Goal: Use online tool/utility: Use online tool/utility

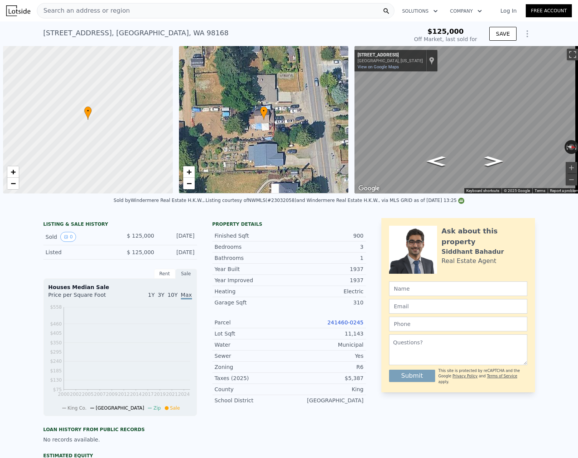
scroll to position [0, 3]
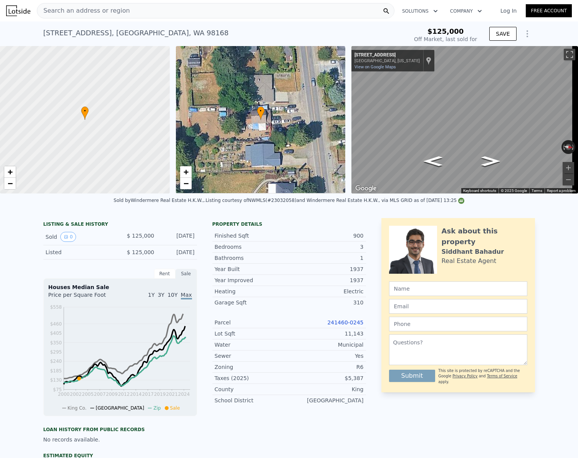
click at [154, 17] on div "Search an address or region" at bounding box center [215, 10] width 357 height 15
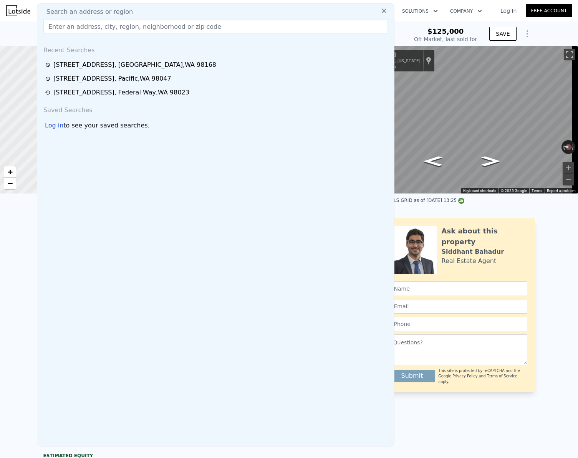
drag, startPoint x: 105, startPoint y: 24, endPoint x: 122, endPoint y: 83, distance: 61.5
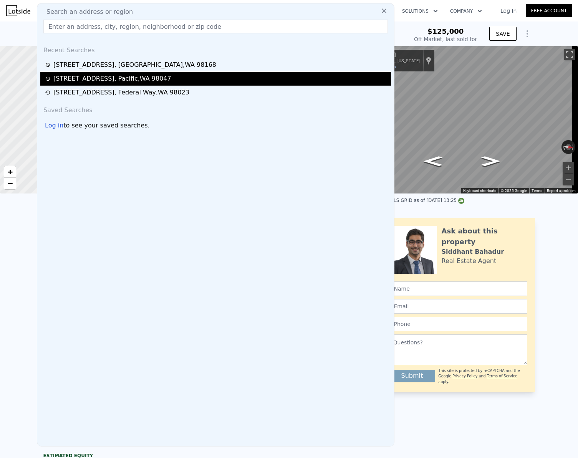
type input "$ 530,000"
type input "$ 355,537"
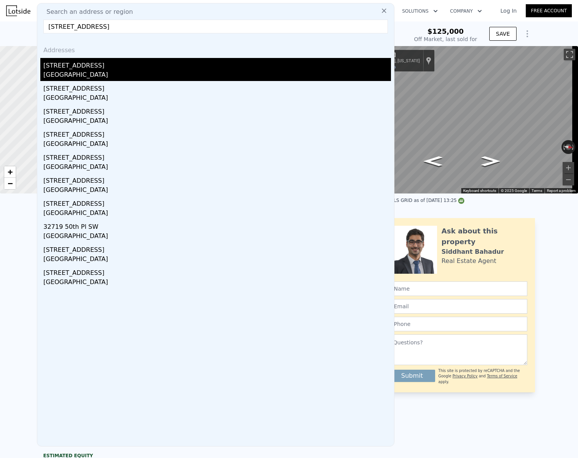
type input "[STREET_ADDRESS]"
click at [101, 69] on div "[STREET_ADDRESS]" at bounding box center [216, 64] width 347 height 12
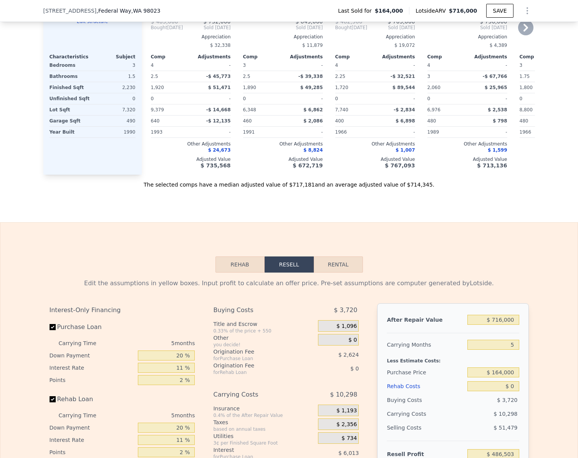
scroll to position [919, 0]
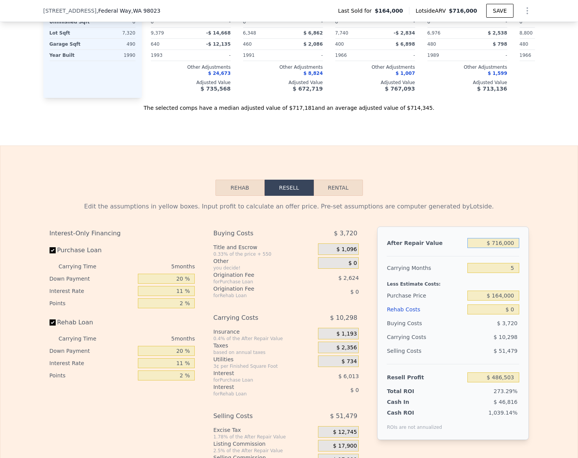
click at [513, 248] on input "$ 716,000" at bounding box center [492, 243] width 51 height 10
type input "$ 75"
type input "-$ 177,305"
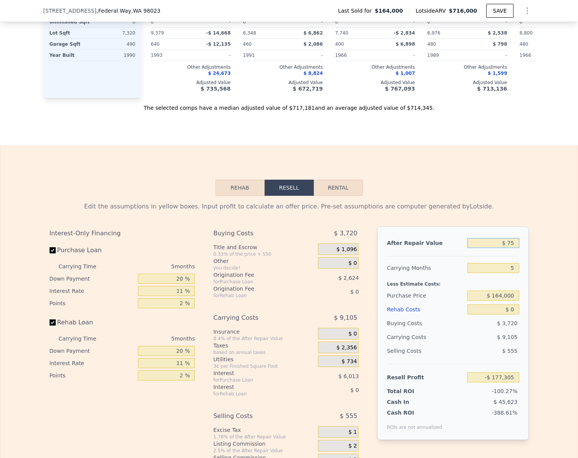
type input "$ 750"
type input "-$ 176,679"
type input "$ 7,500"
type input "-$ 170,423"
type input "$ 750,000"
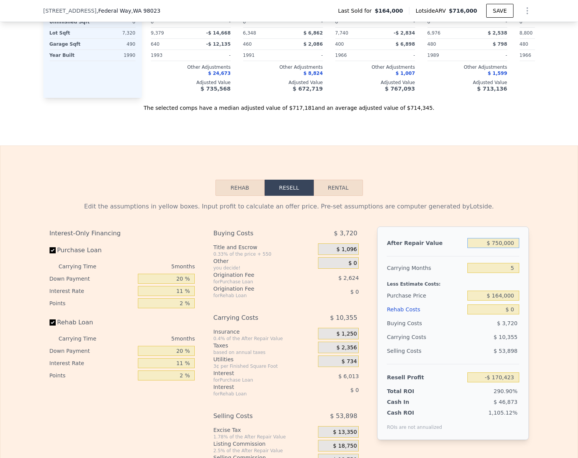
type input "$ 518,027"
type input "$ 750,000"
click at [52, 326] on input "Rehab Loan" at bounding box center [53, 322] width 6 height 6
checkbox input "false"
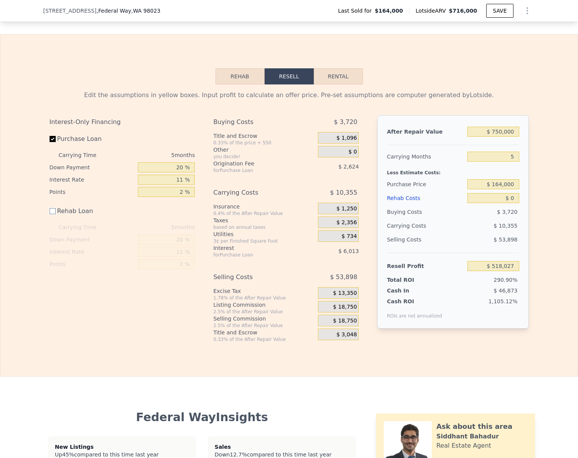
scroll to position [1034, 0]
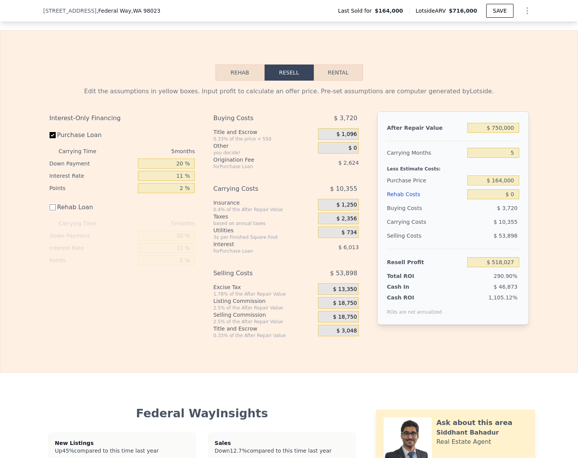
click at [232, 81] on button "Rehab" at bounding box center [239, 73] width 49 height 16
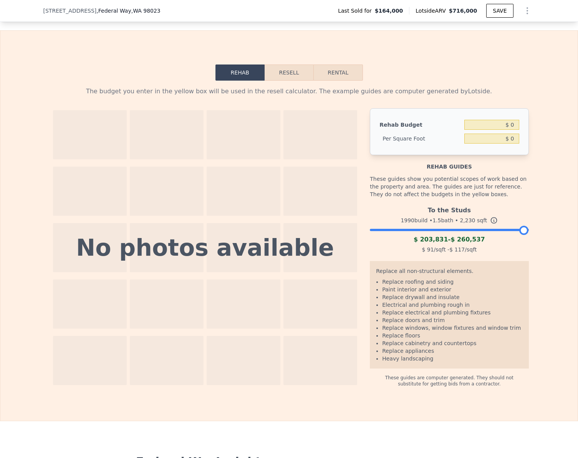
click at [424, 244] on div "To the Studs 1990 build • 1.5 bath • 2,230 sqft $ 203,831 - $ 260,537 $ 91 /sqf…" at bounding box center [449, 229] width 159 height 52
click at [420, 230] on div at bounding box center [449, 228] width 159 height 5
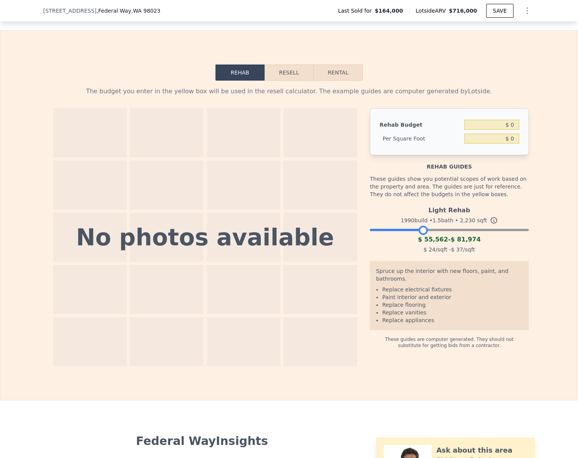
click at [297, 81] on button "Resell" at bounding box center [289, 73] width 49 height 16
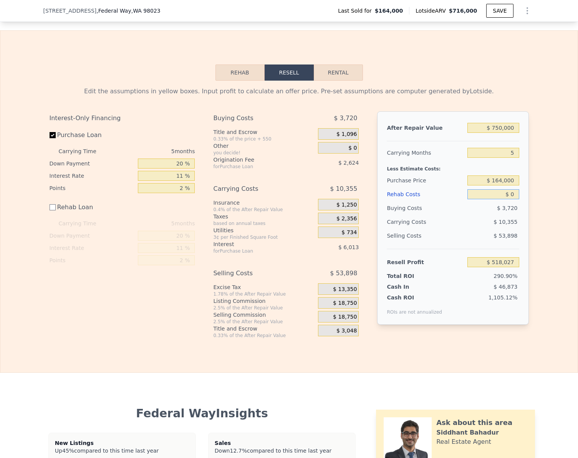
click at [503, 199] on input "$ 0" at bounding box center [492, 194] width 51 height 10
type input "$ 8"
type input "$ 518,019"
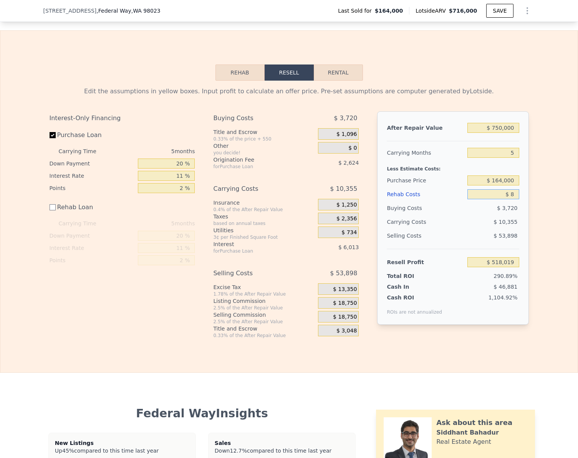
type input "$ 80"
type input "$ 517,947"
type input "$ 8,000"
type input "$ 517,227"
type input "$ 80,000"
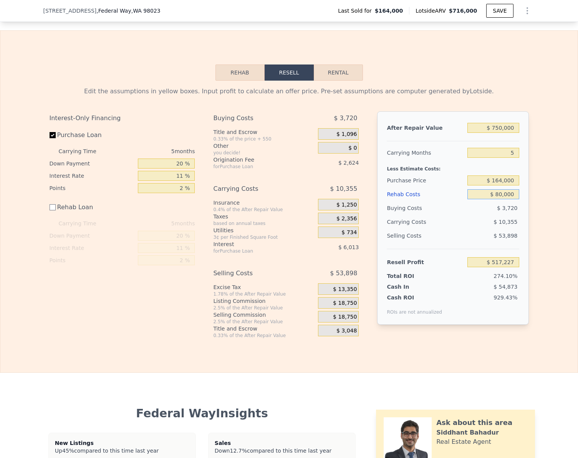
type input "$ 438,027"
type input "$ 80,000"
click at [512, 267] on input "$ 438,027" at bounding box center [492, 262] width 51 height 10
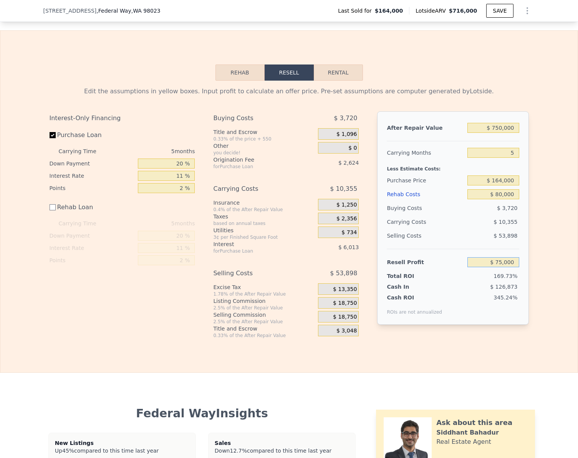
type input "$ 75,000"
click at [544, 264] on div "Edit the assumptions in yellow boxes. Input profit to calculate an offer price.…" at bounding box center [288, 210] width 577 height 258
type input "$ 507,777"
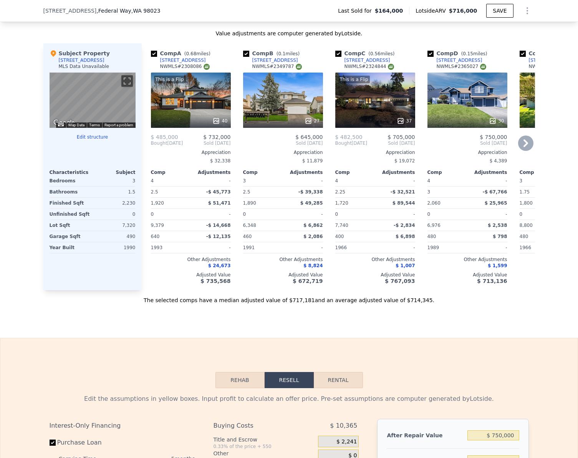
checkbox input "true"
type input "$ 716,000"
type input "$ 0"
type input "$ 486,503"
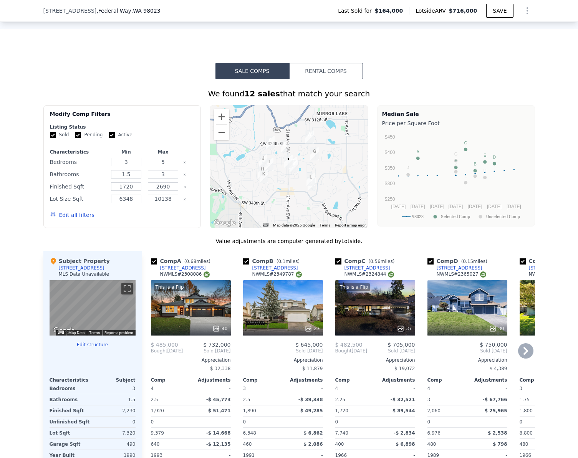
scroll to position [458, 0]
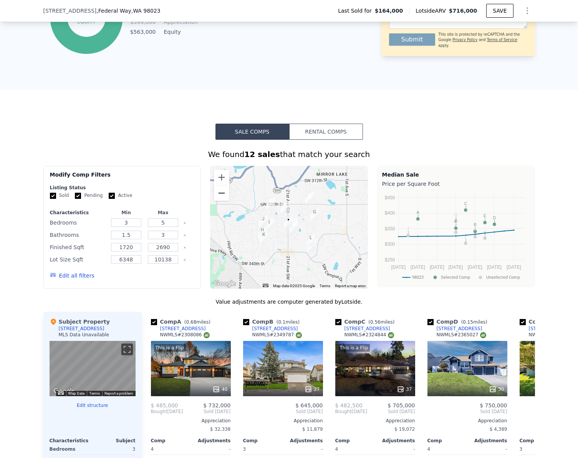
click at [217, 200] on button "Zoom out" at bounding box center [221, 192] width 15 height 15
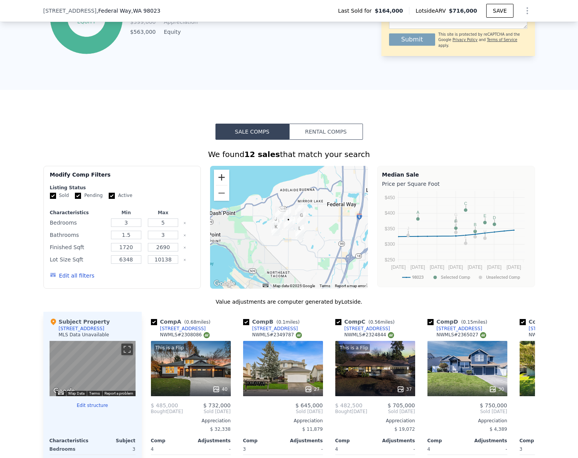
click at [220, 183] on button "Zoom in" at bounding box center [221, 177] width 15 height 15
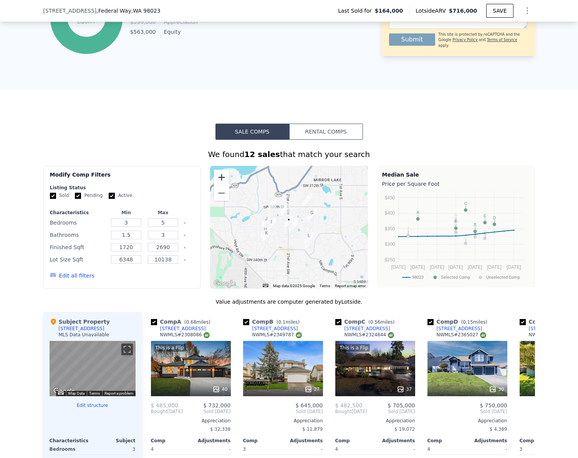
click at [220, 183] on button "Zoom in" at bounding box center [221, 177] width 15 height 15
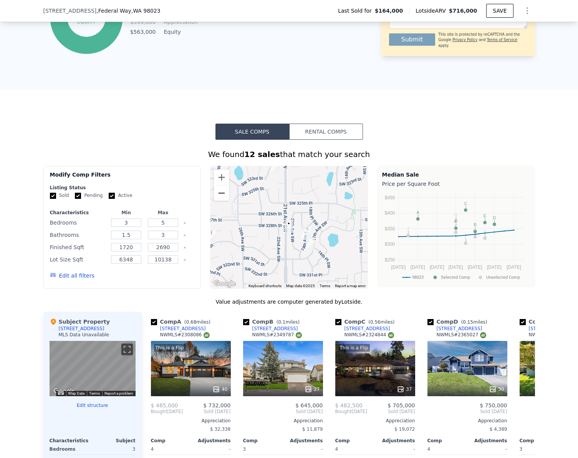
click at [222, 200] on button "Zoom out" at bounding box center [221, 192] width 15 height 15
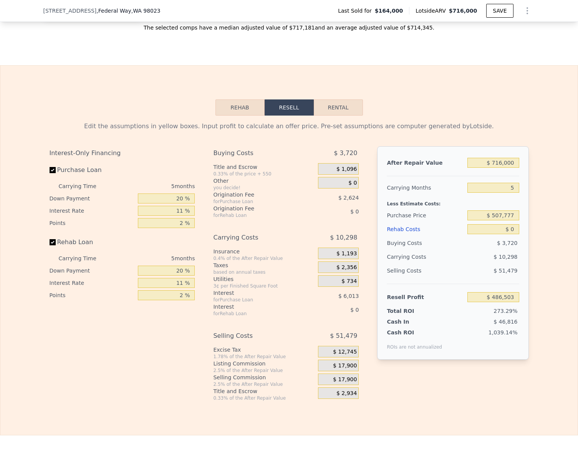
scroll to position [1034, 0]
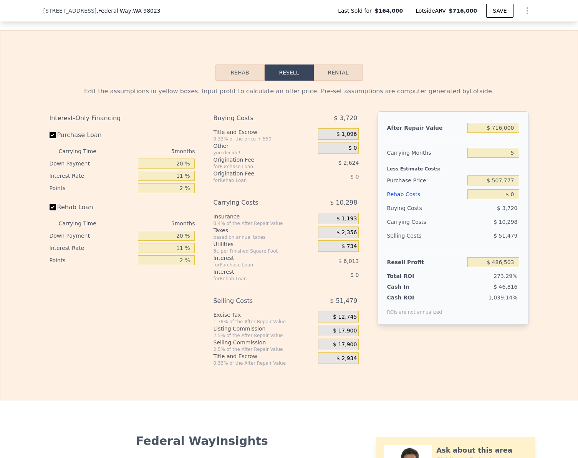
click at [52, 210] on input "Rehab Loan" at bounding box center [53, 207] width 6 height 6
checkbox input "false"
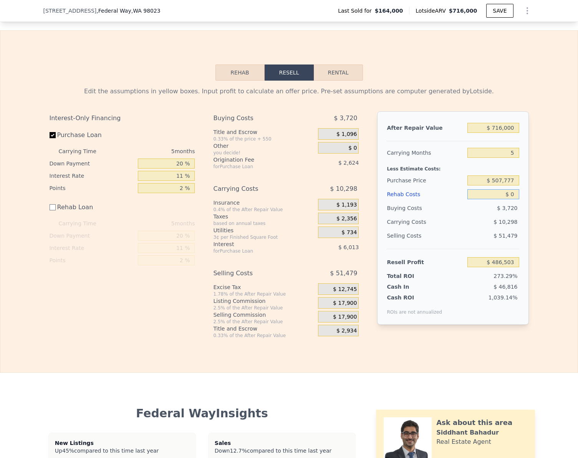
click at [513, 199] on input "$ 0" at bounding box center [492, 194] width 51 height 10
type input "$ 5"
type input "$ 486,498"
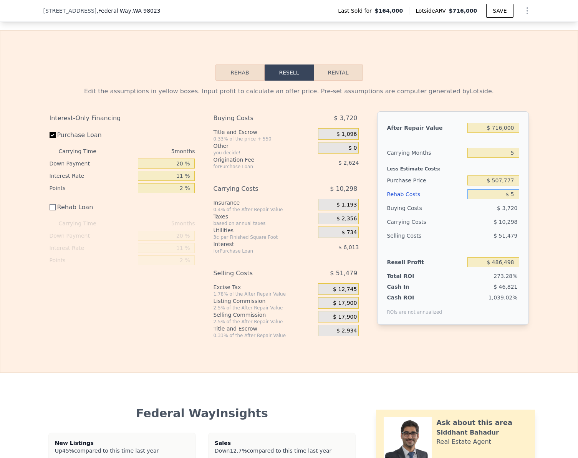
type input "$ 50"
type input "$ 486,453"
type input "$ 50,000"
type input "$ 436,503"
type input "$ 50,000"
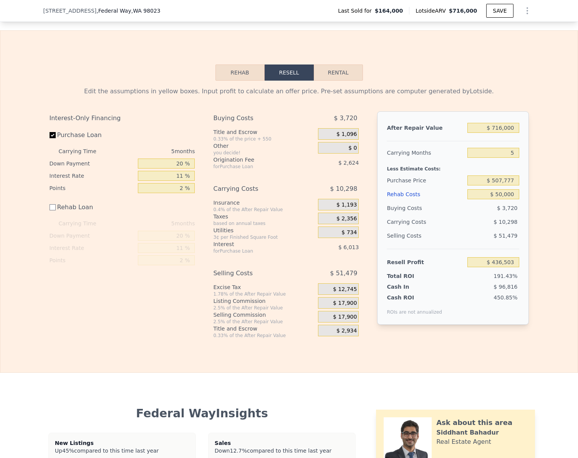
click at [535, 214] on div "Edit the assumptions in yellow boxes. Input profit to calculate an offer price.…" at bounding box center [288, 210] width 577 height 258
click at [511, 267] on input "$ 436,503" at bounding box center [492, 262] width 51 height 10
type input "$ 50,000"
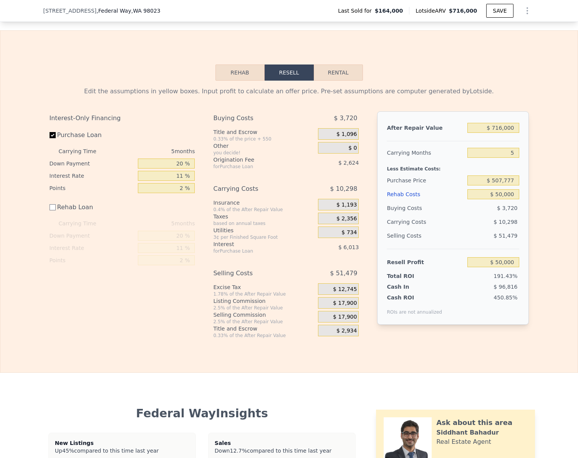
click at [548, 263] on div "Edit the assumptions in yellow boxes. Input profit to calculate an offer price.…" at bounding box center [288, 210] width 577 height 258
type input "$ 530,008"
click at [538, 296] on div "Edit the assumptions in yellow boxes. Input profit to calculate an offer price.…" at bounding box center [288, 210] width 577 height 258
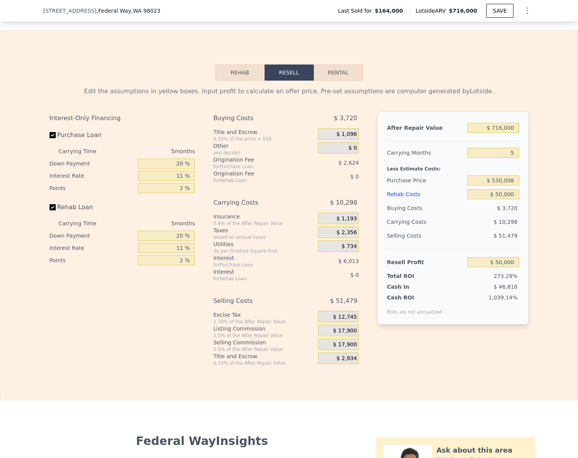
checkbox input "true"
type input "$ 0"
type input "$ 486,503"
click at [512, 133] on input "$ 716,000" at bounding box center [492, 128] width 51 height 10
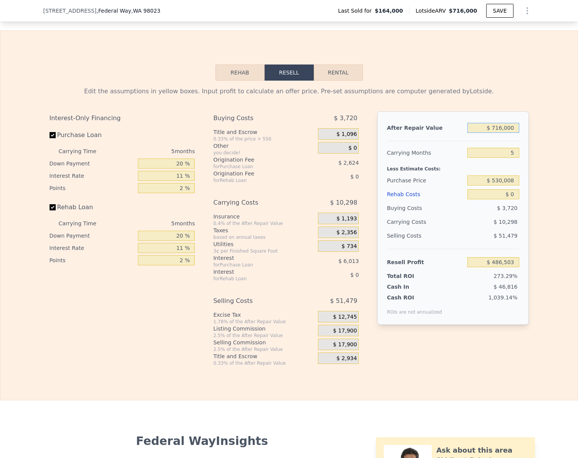
click at [512, 133] on input "$ 716,000" at bounding box center [492, 128] width 51 height 10
type input "$ 6"
type input "-$ 177,369"
type input "$ 655"
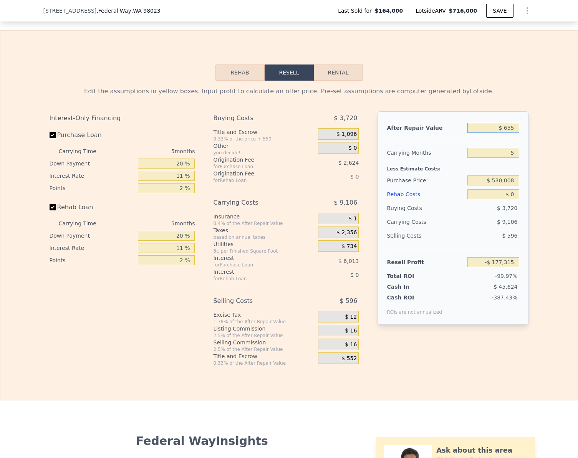
type input "-$ 176,767"
type input "$ 65,500"
type input "-$ 171,303"
type input "$ 655,000"
type input "$ 429,943"
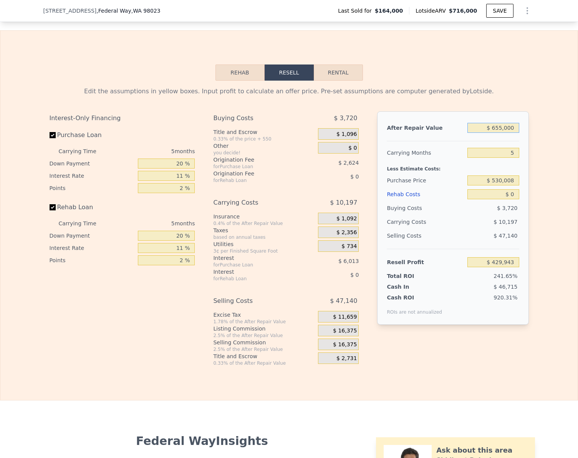
type input "$ 655,000"
click at [526, 204] on div "After Repair Value $ 655,000 Carrying Months 5 Less Estimate Costs: Purchase Pr…" at bounding box center [452, 217] width 151 height 213
click at [51, 210] on input "Rehab Loan" at bounding box center [53, 207] width 6 height 6
checkbox input "false"
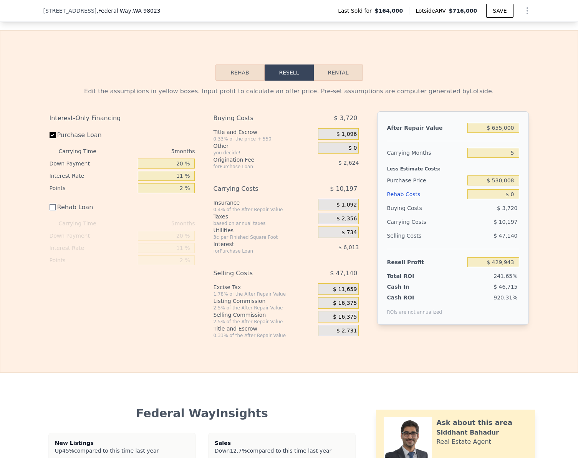
click at [232, 81] on button "Rehab" at bounding box center [239, 73] width 49 height 16
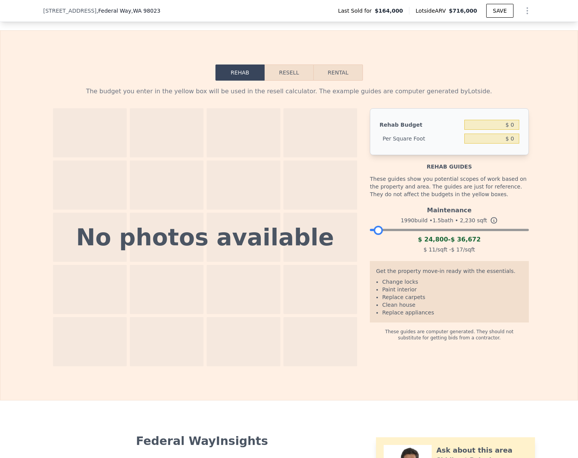
click at [376, 230] on div at bounding box center [449, 228] width 159 height 5
drag, startPoint x: 376, startPoint y: 241, endPoint x: 360, endPoint y: 231, distance: 19.2
click at [370, 235] on div at bounding box center [374, 230] width 9 height 9
click at [282, 81] on button "Resell" at bounding box center [289, 73] width 49 height 16
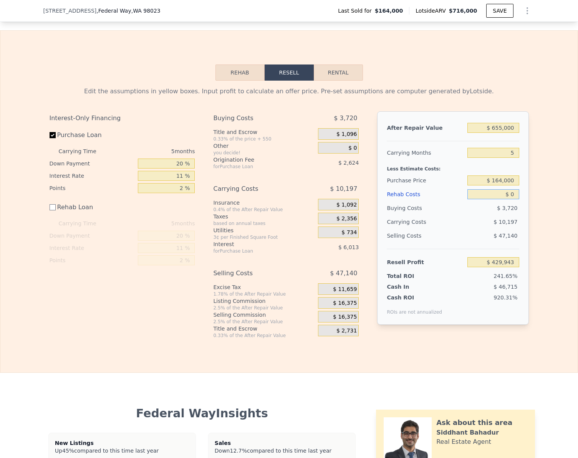
click at [516, 199] on input "$ 0" at bounding box center [492, 194] width 51 height 10
type input "$ 30"
type input "$ 429,913"
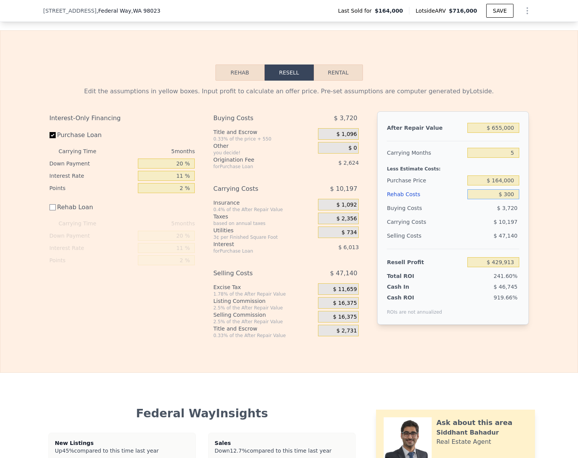
type input "$ 3,000"
type input "$ 426,943"
type input "$ 30,000"
type input "$ 399,943"
type input "$ 30,000"
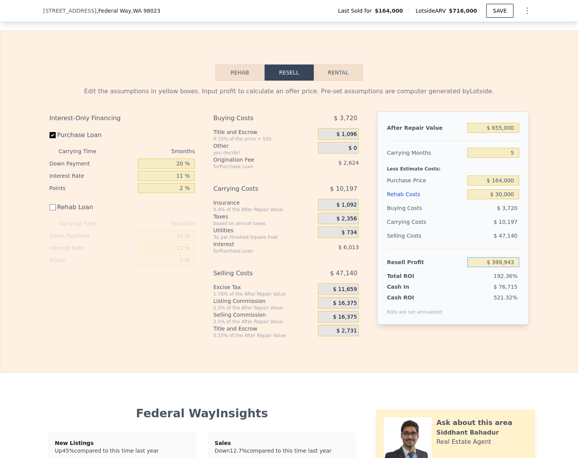
click at [514, 267] on input "$ 399,943" at bounding box center [492, 262] width 51 height 10
type input "$ 30,000"
click at [540, 260] on div "Edit the assumptions in yellow boxes. Input profit to calculate an offer price.…" at bounding box center [288, 210] width 577 height 258
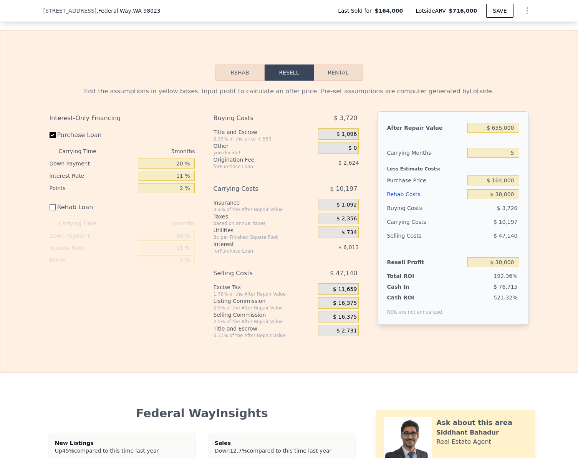
type input "$ 514,326"
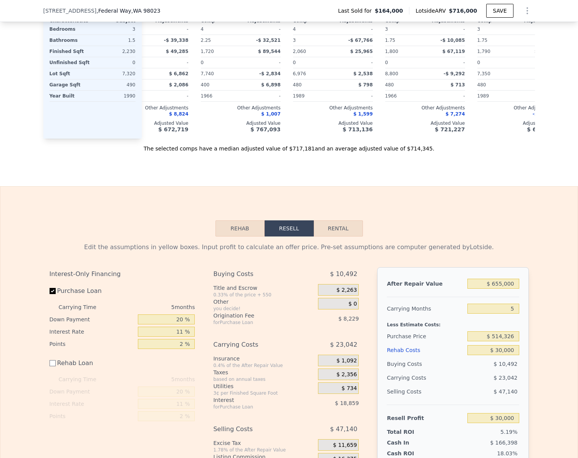
scroll to position [876, 0]
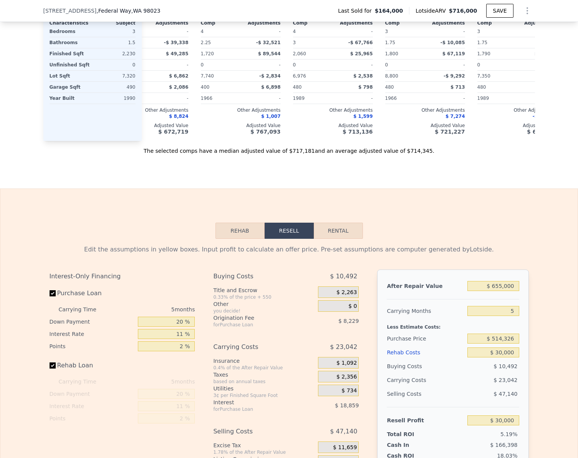
checkbox input "true"
type input "$ 716,000"
type input "$ 0"
type input "$ 486,503"
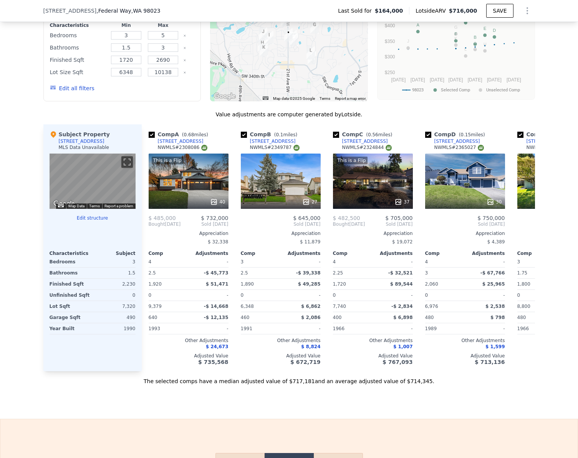
scroll to position [0, 0]
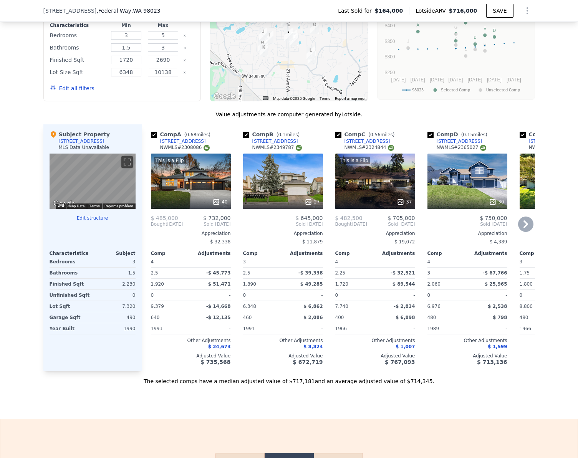
click at [187, 178] on div "This is a Flip 40" at bounding box center [191, 181] width 80 height 55
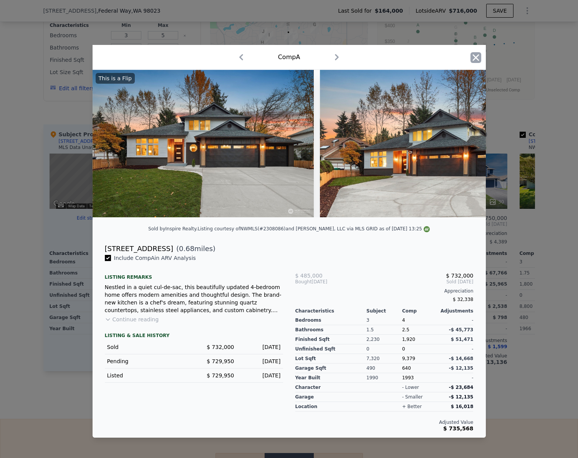
click at [478, 54] on icon "button" at bounding box center [475, 57] width 7 height 7
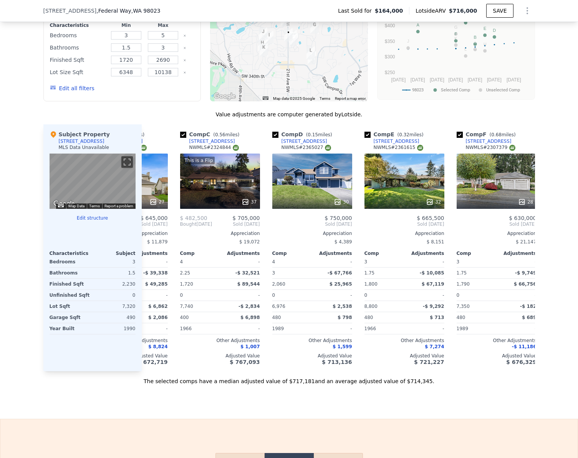
scroll to position [0, 159]
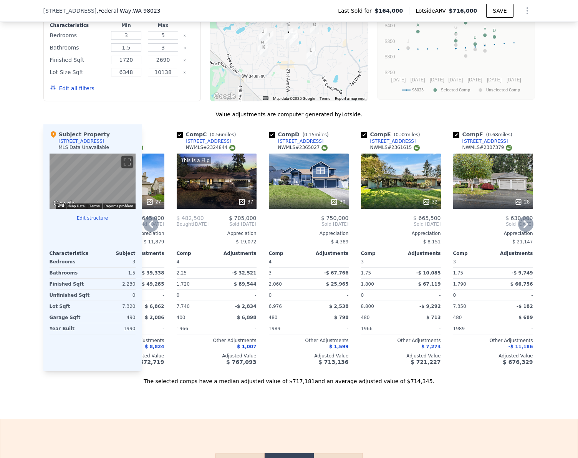
click at [311, 184] on div "30" at bounding box center [309, 181] width 80 height 55
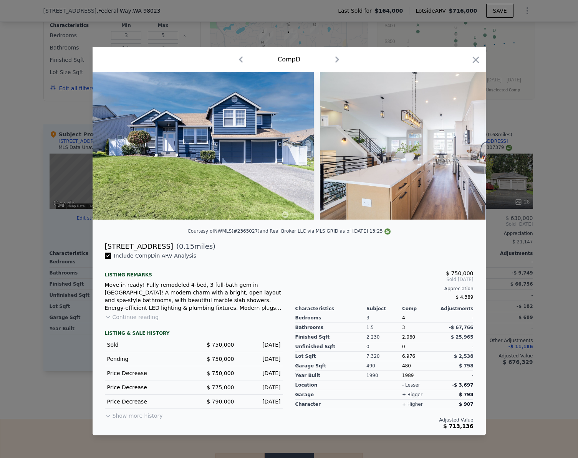
scroll to position [0, 6]
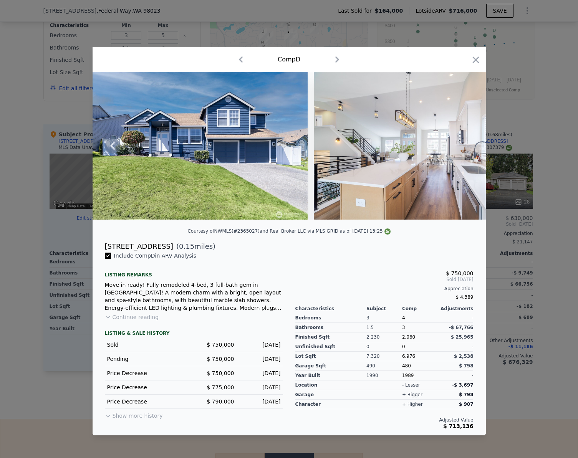
drag, startPoint x: 186, startPoint y: 223, endPoint x: 137, endPoint y: 222, distance: 48.4
click at [137, 222] on div at bounding box center [289, 149] width 393 height 154
click at [130, 420] on button "Show more history" at bounding box center [134, 414] width 58 height 11
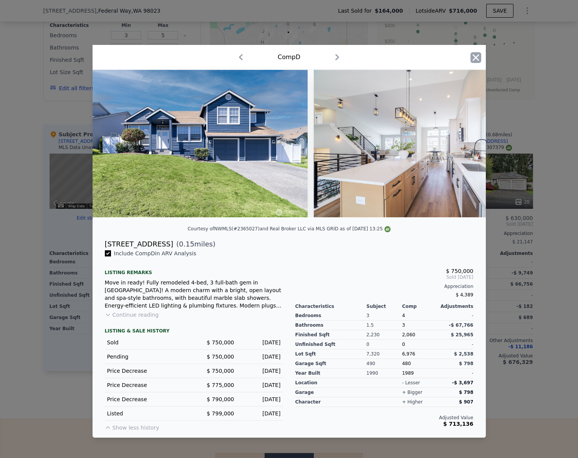
click at [475, 55] on icon "button" at bounding box center [475, 57] width 11 height 11
